Goal: Transaction & Acquisition: Purchase product/service

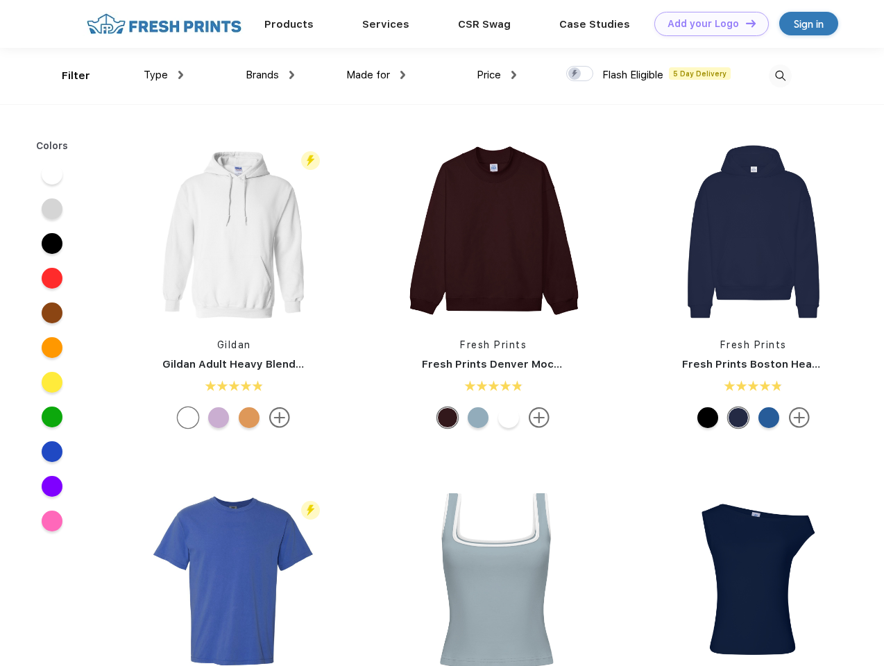
scroll to position [1, 0]
click at [707, 24] on link "Add your Logo Design Tool" at bounding box center [712, 24] width 115 height 24
click at [0, 0] on div "Design Tool" at bounding box center [0, 0] width 0 height 0
click at [745, 23] on link "Add your Logo Design Tool" at bounding box center [712, 24] width 115 height 24
click at [67, 76] on div "Filter" at bounding box center [76, 76] width 28 height 16
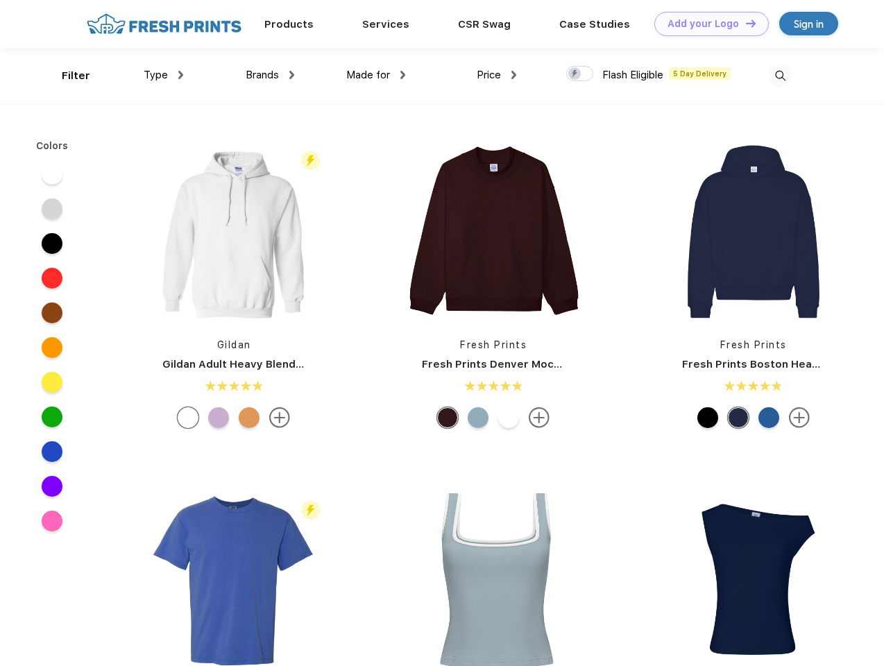
click at [164, 75] on span "Type" at bounding box center [156, 75] width 24 height 12
click at [270, 75] on span "Brands" at bounding box center [262, 75] width 33 height 12
click at [376, 75] on span "Made for" at bounding box center [368, 75] width 44 height 12
click at [497, 75] on span "Price" at bounding box center [489, 75] width 24 height 12
click at [580, 74] on div at bounding box center [579, 73] width 27 height 15
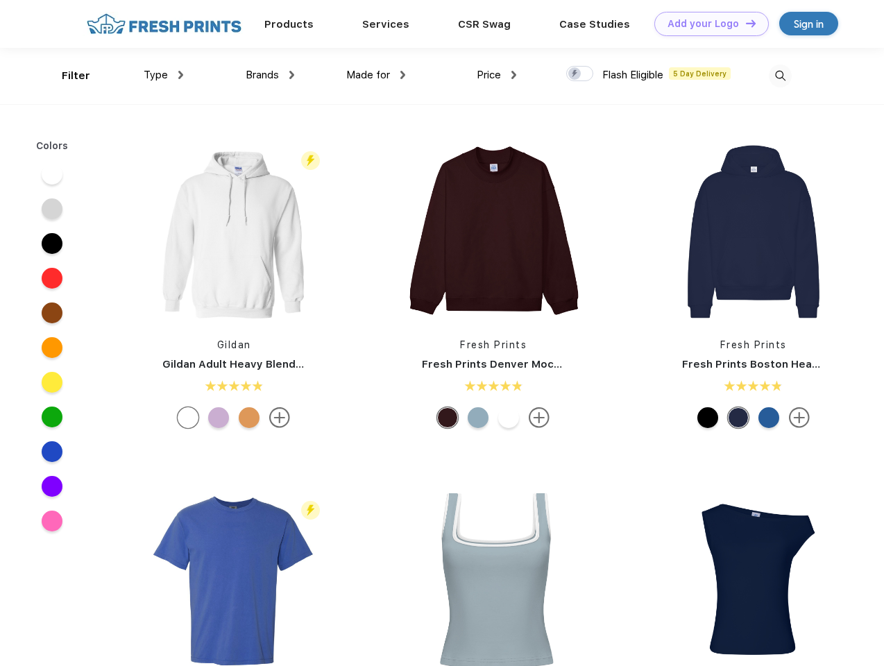
click at [576, 74] on input "checkbox" at bounding box center [570, 69] width 9 height 9
click at [780, 76] on img at bounding box center [780, 76] width 23 height 23
